Goal: Task Accomplishment & Management: Use online tool/utility

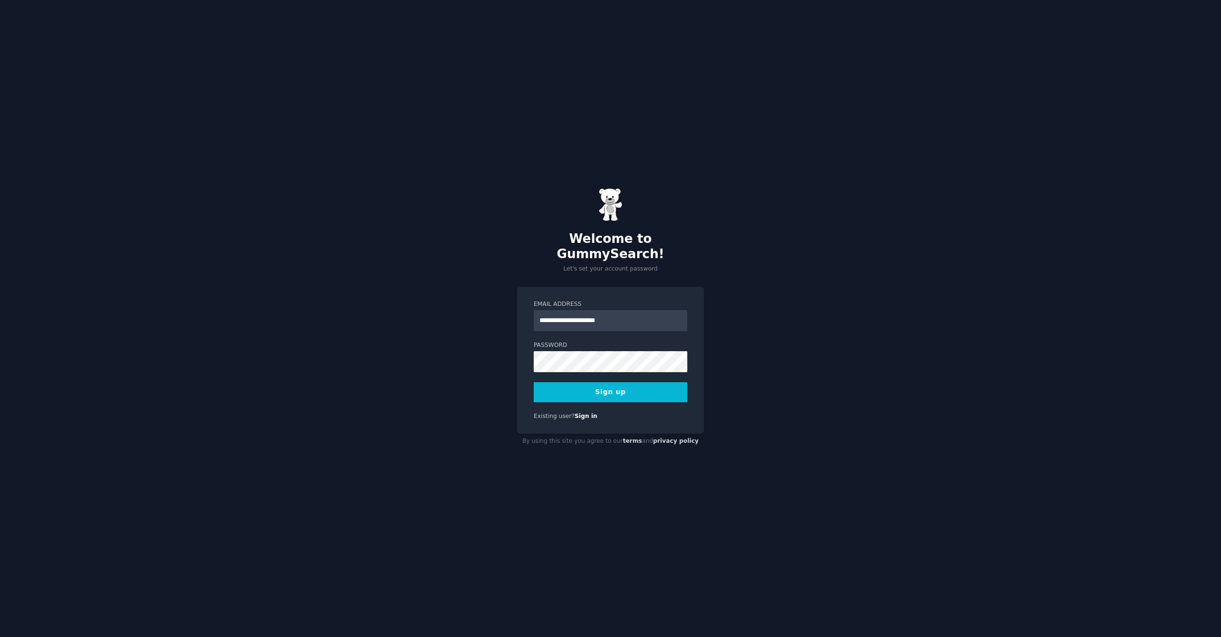
type input "**********"
click at [814, 354] on div "**********" at bounding box center [610, 318] width 1221 height 637
click at [637, 386] on button "Sign up" at bounding box center [611, 392] width 154 height 20
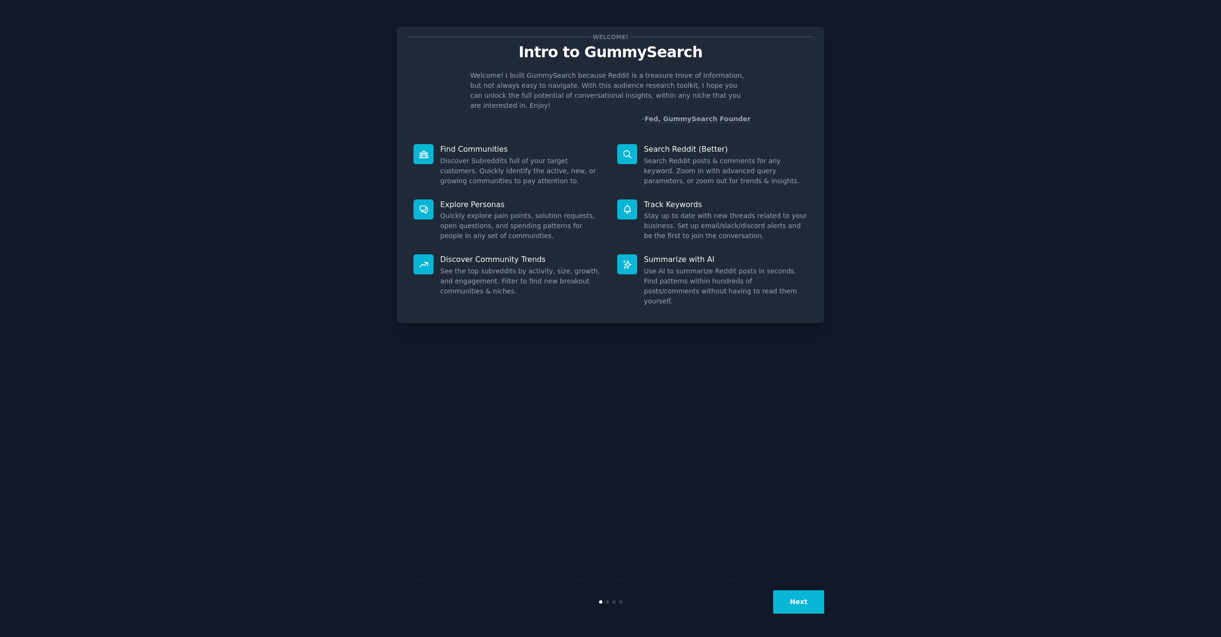
click at [805, 599] on button "Next" at bounding box center [798, 601] width 51 height 23
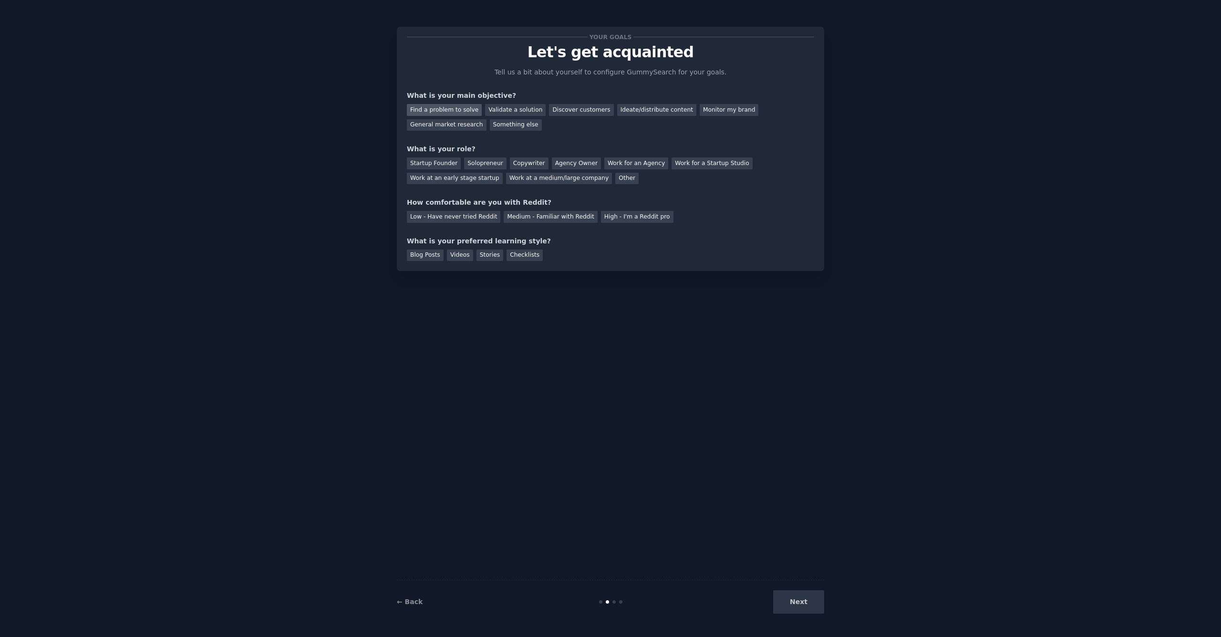
click at [461, 111] on div "Find a problem to solve" at bounding box center [444, 110] width 75 height 12
click at [474, 165] on div "Solopreneur" at bounding box center [485, 163] width 42 height 12
click at [536, 217] on div "Medium - Familiar with Reddit" at bounding box center [550, 217] width 93 height 12
click at [466, 255] on div "Videos" at bounding box center [460, 255] width 26 height 12
click at [430, 256] on div "Blog Posts" at bounding box center [425, 255] width 37 height 12
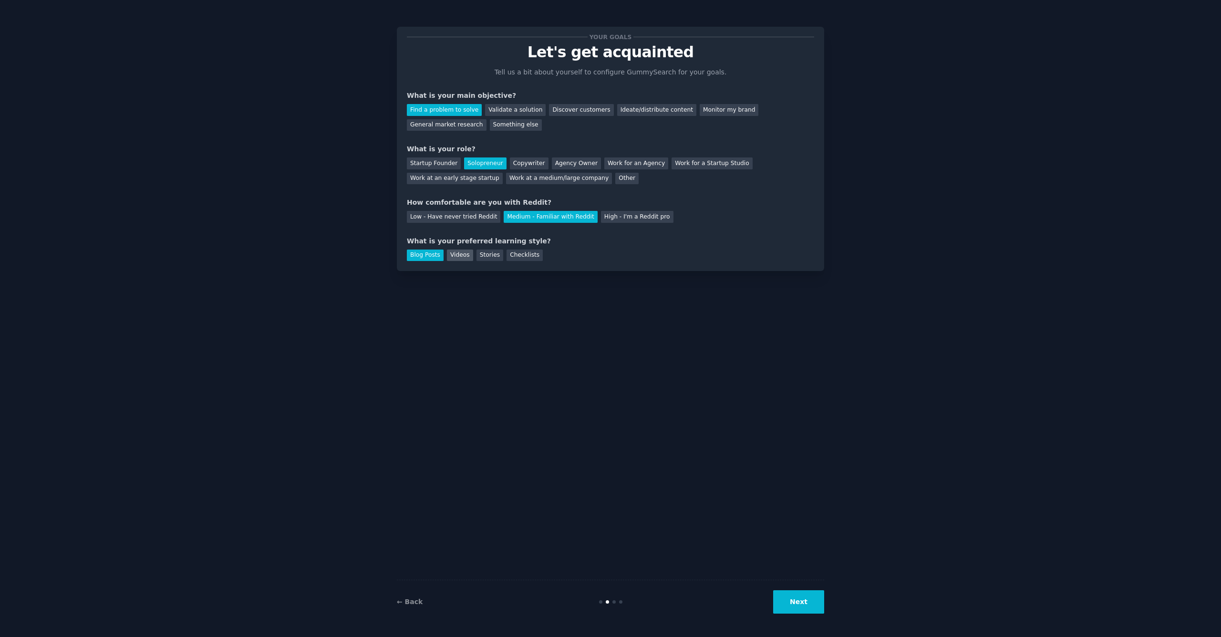
click at [463, 251] on div "Videos" at bounding box center [460, 255] width 26 height 12
click at [783, 603] on button "Next" at bounding box center [798, 601] width 51 height 23
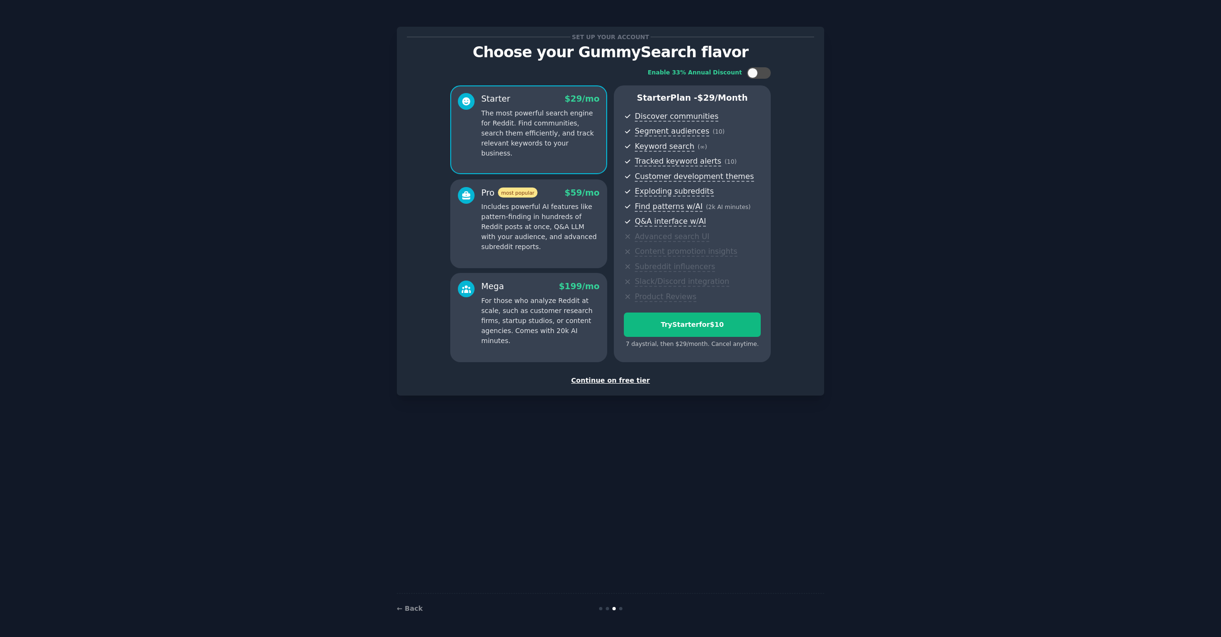
click at [628, 379] on div "Continue on free tier" at bounding box center [610, 380] width 407 height 10
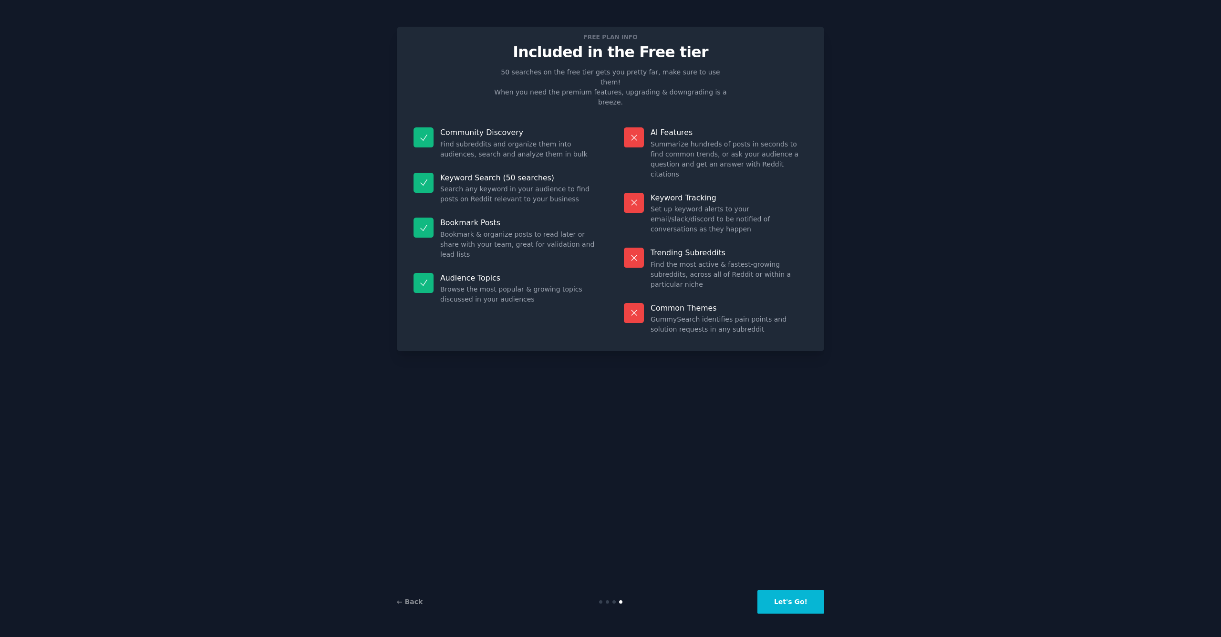
click at [804, 601] on button "Let's Go!" at bounding box center [790, 601] width 67 height 23
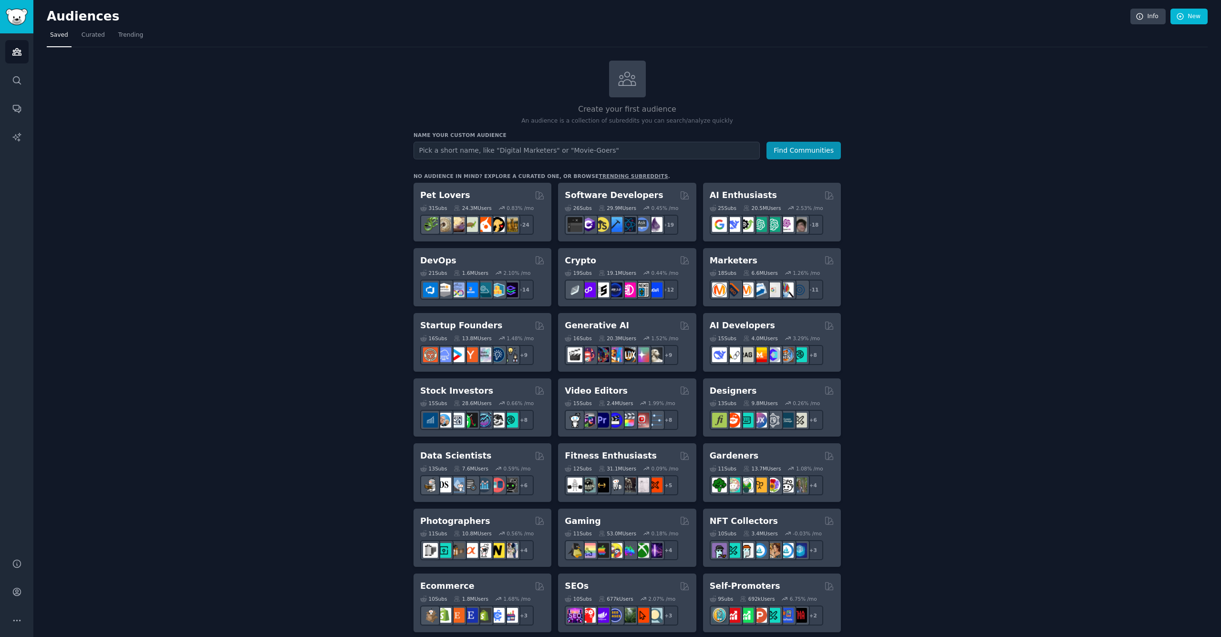
click at [560, 175] on div "No audience in mind? Explore a curated one, or browse trending subreddits ." at bounding box center [542, 176] width 257 height 7
click at [291, 204] on div "Create your first audience An audience is a collection of subreddits you can se…" at bounding box center [627, 580] width 1161 height 1039
click at [18, 83] on icon "Sidebar" at bounding box center [17, 80] width 10 height 10
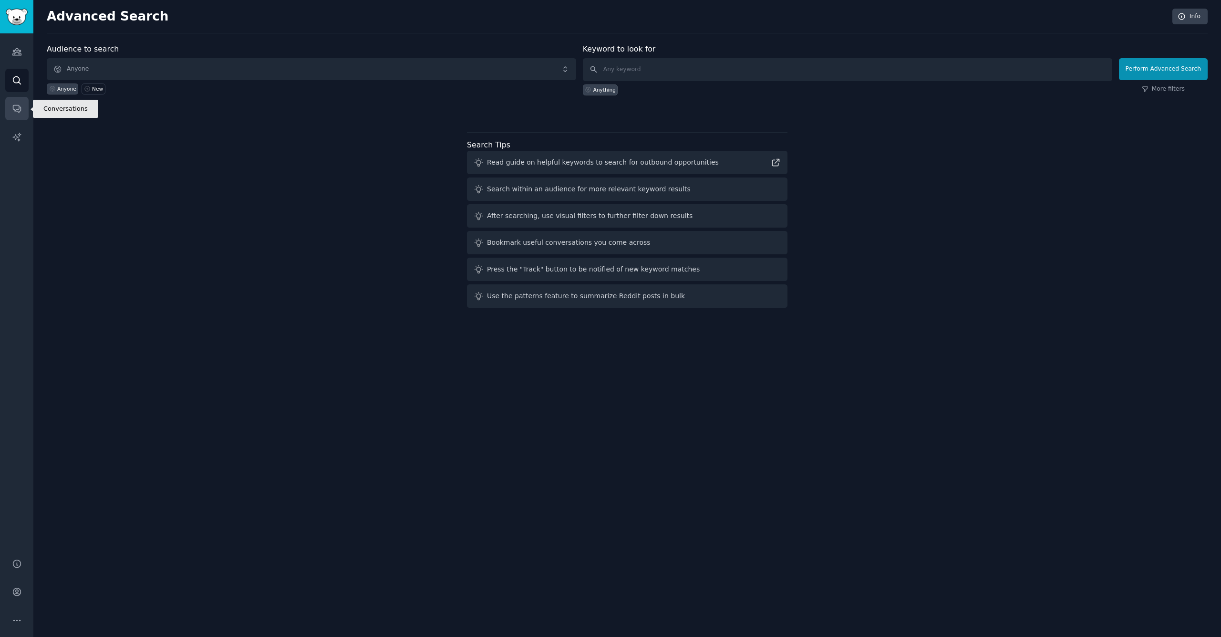
click at [22, 112] on link "Conversations" at bounding box center [16, 108] width 23 height 23
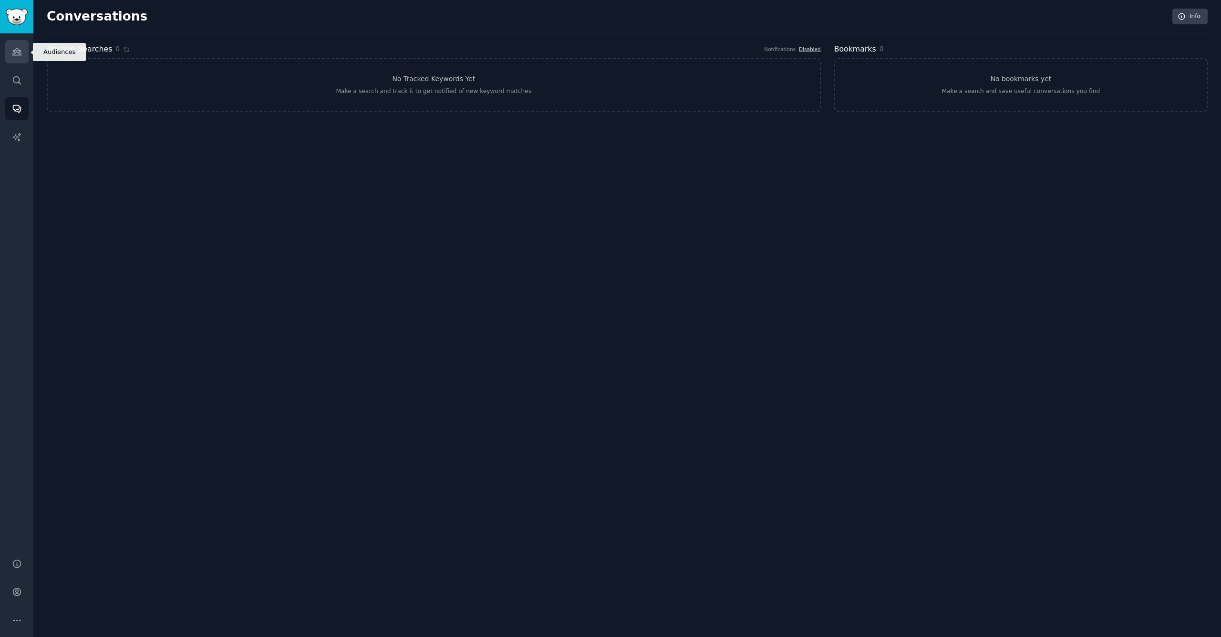
click at [22, 52] on link "Audiences" at bounding box center [16, 51] width 23 height 23
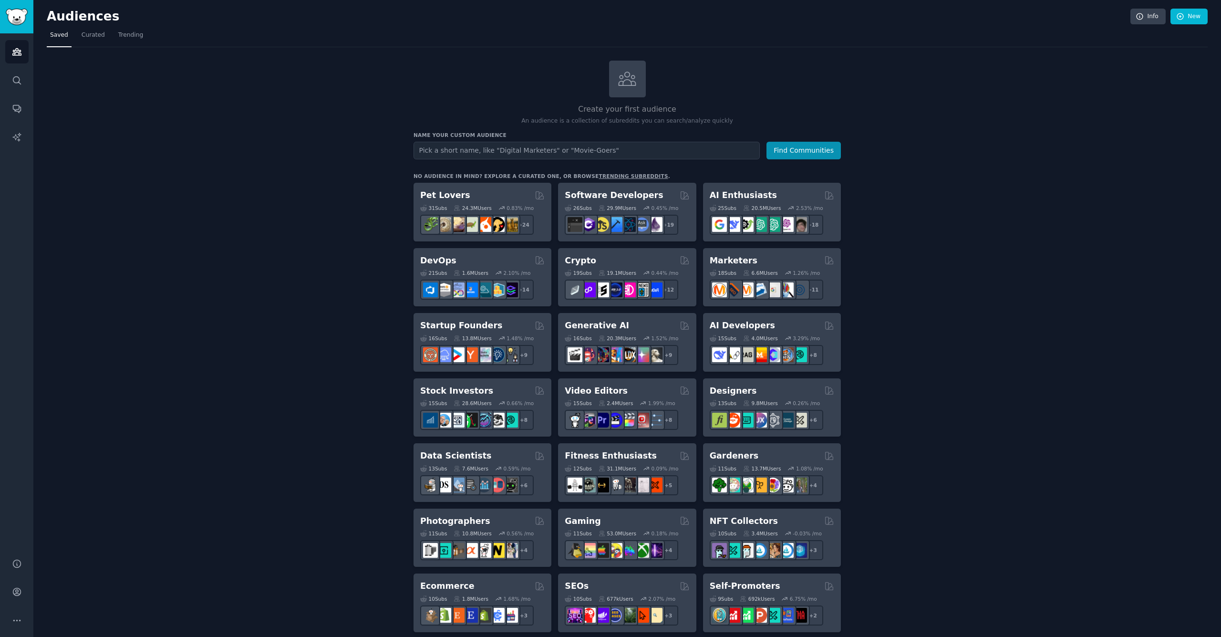
click at [500, 150] on input "text" at bounding box center [587, 151] width 346 height 18
click at [294, 197] on div "Create your first audience An audience is a collection of subreddits you can se…" at bounding box center [627, 580] width 1161 height 1039
click at [612, 173] on link "trending subreddits" at bounding box center [633, 176] width 69 height 6
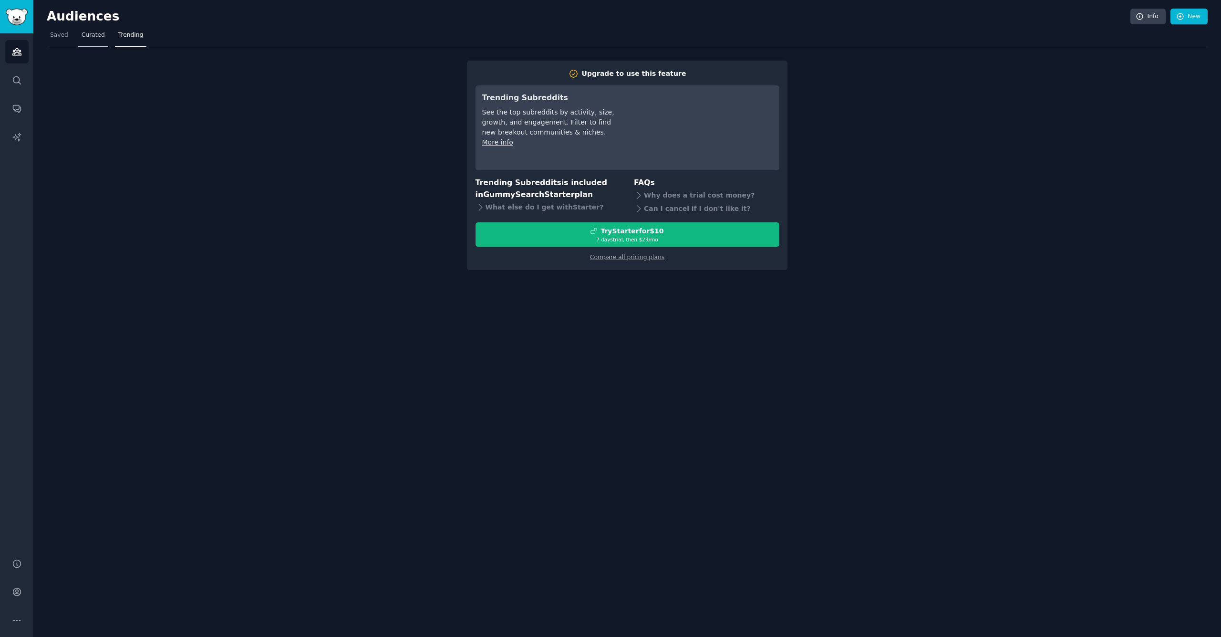
click at [91, 37] on span "Curated" at bounding box center [93, 35] width 23 height 9
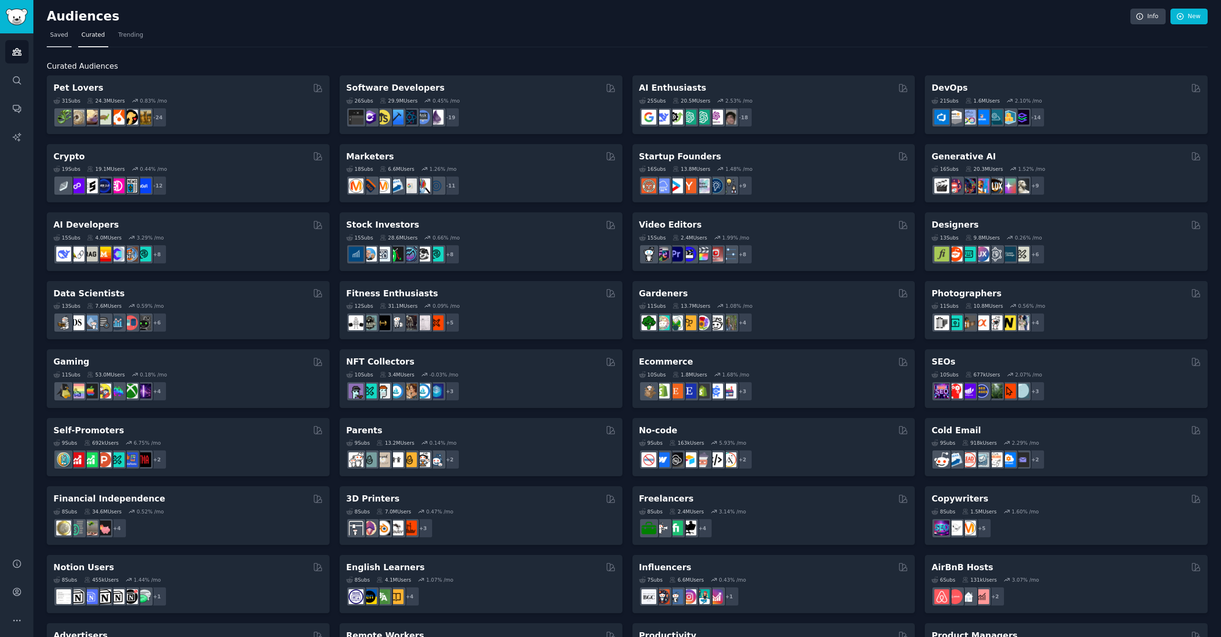
click at [60, 34] on span "Saved" at bounding box center [59, 35] width 18 height 9
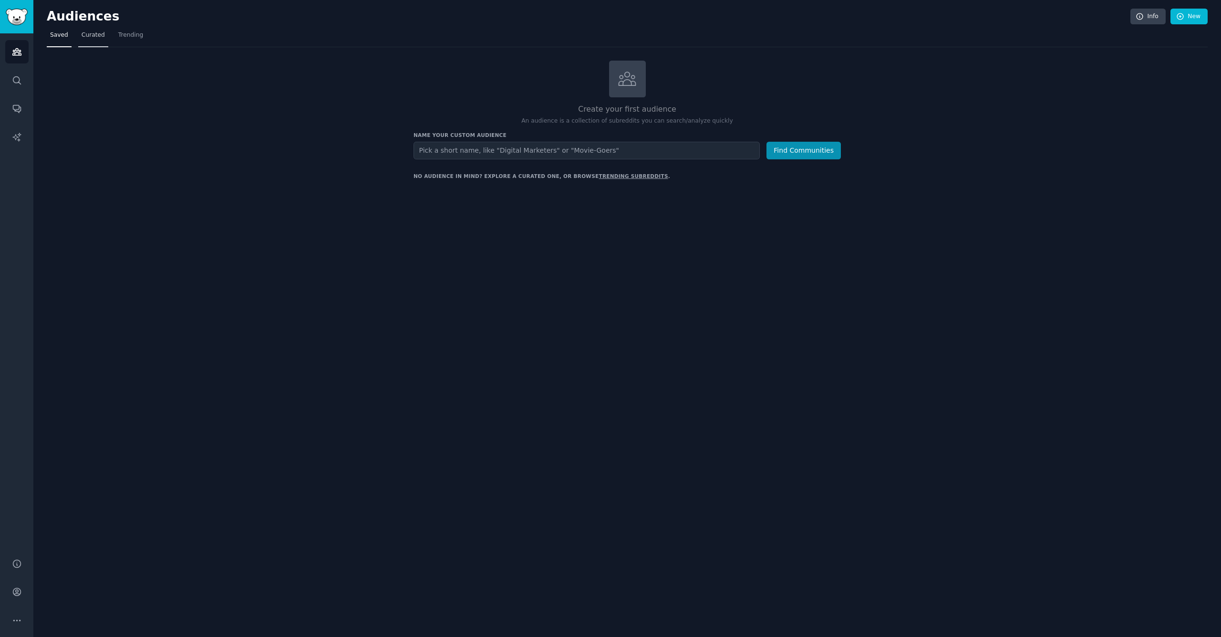
click at [92, 38] on span "Curated" at bounding box center [93, 35] width 23 height 9
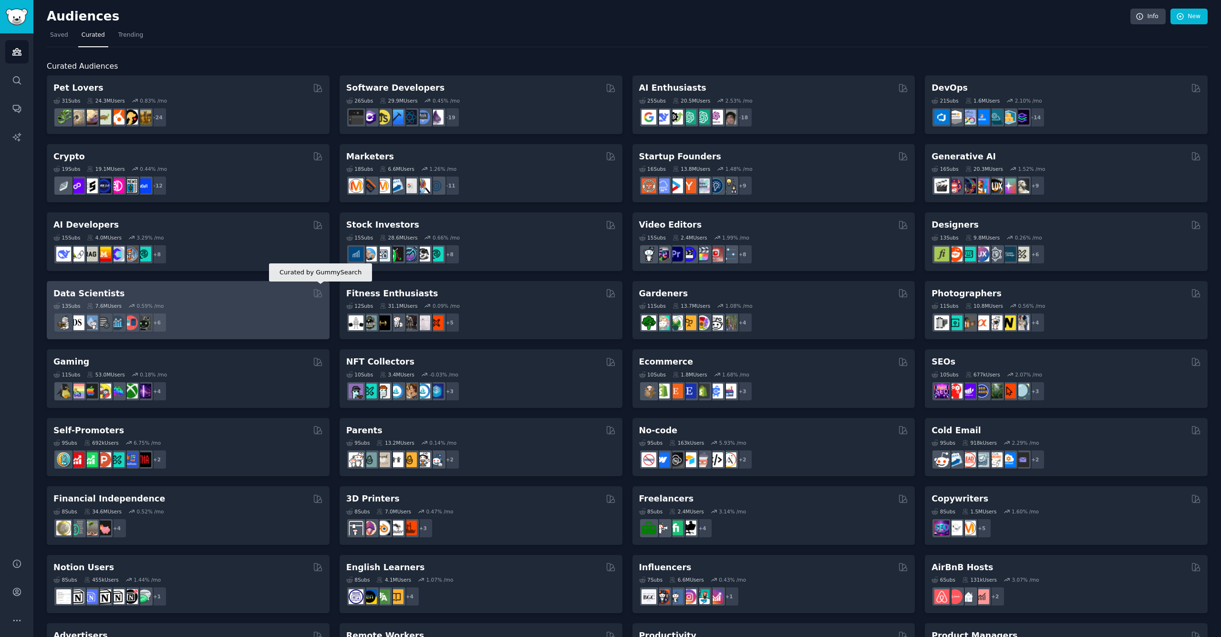
click at [317, 293] on icon at bounding box center [318, 294] width 8 height 8
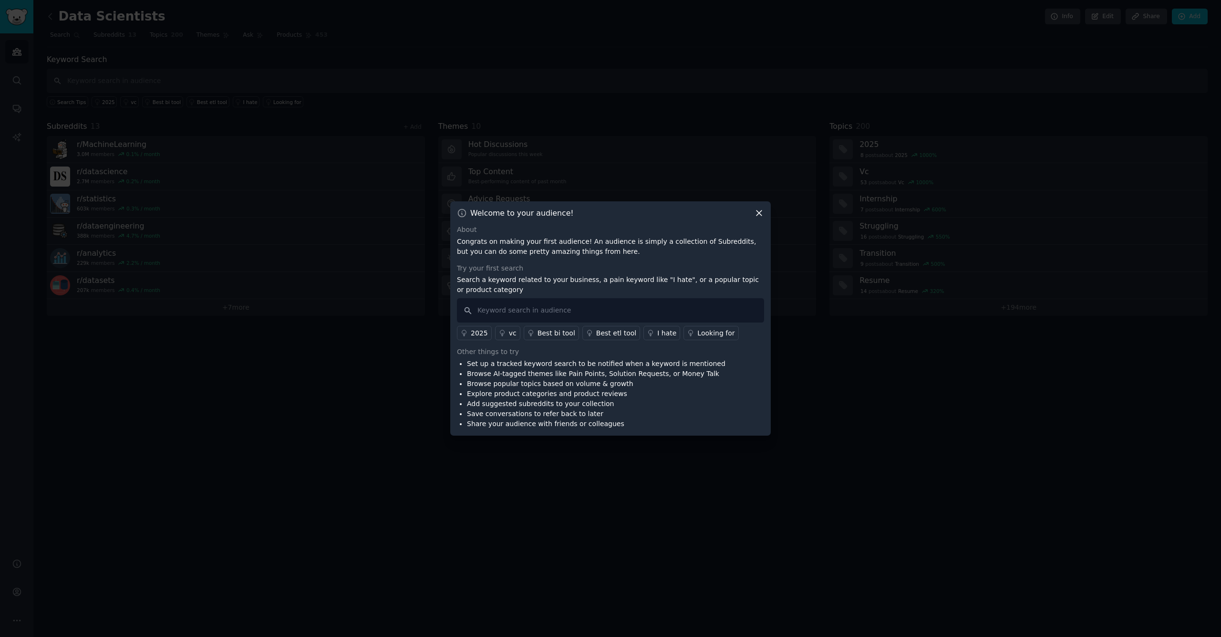
click at [763, 213] on icon at bounding box center [759, 213] width 10 height 10
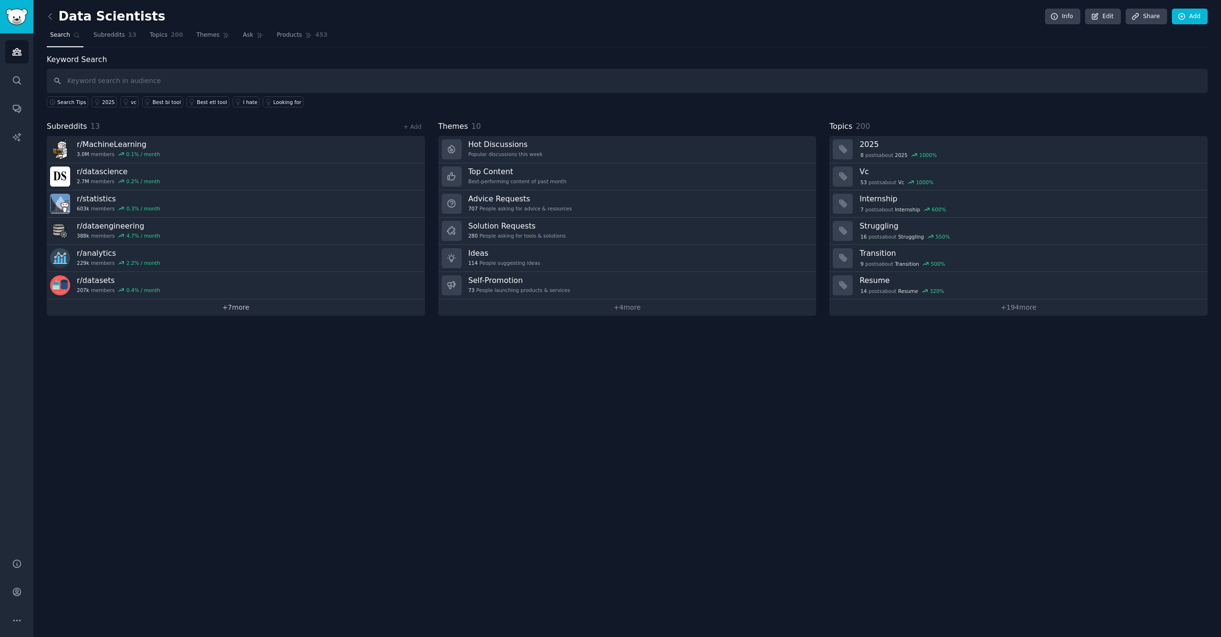
click at [238, 308] on link "+ 7 more" at bounding box center [236, 307] width 378 height 17
